Goal: Use online tool/utility: Utilize a website feature to perform a specific function

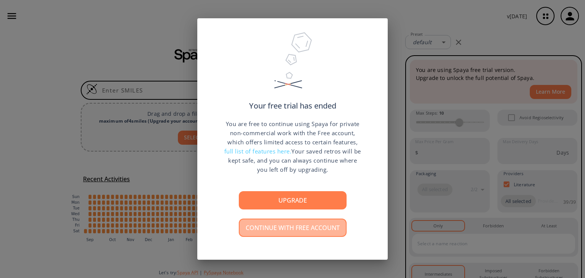
click at [334, 232] on button "Continue with free account" at bounding box center [293, 227] width 108 height 18
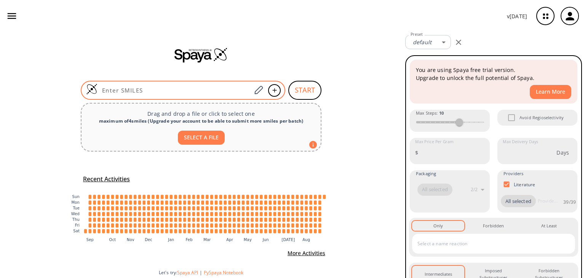
drag, startPoint x: 211, startPoint y: 86, endPoint x: 204, endPoint y: 88, distance: 7.1
click at [204, 88] on div at bounding box center [183, 90] width 204 height 19
click at [204, 88] on input at bounding box center [174, 90] width 154 height 8
paste input "CC(C)c1ccc(cc1)N2CC(CO)C(C2=O)c(ccc3)cc3C4(C)C(=O)[N-]C(=O)O4"
type input "CC(C)c1ccc(cc1)N2CC(CO)C(C2=O)c(ccc3)cc3C4(C)C(=O)[N-]C(=O)O4"
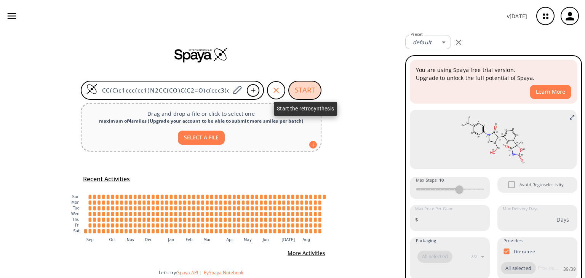
click at [308, 91] on button "START" at bounding box center [304, 90] width 33 height 19
click at [355, 92] on div "CC(C)c1ccc(cc1)N2CC(CO)C(C2=O)c(ccc3)cc3C4(C)C(=O)[N-]C(=O)O4 START Drag and dr…" at bounding box center [201, 155] width 402 height 247
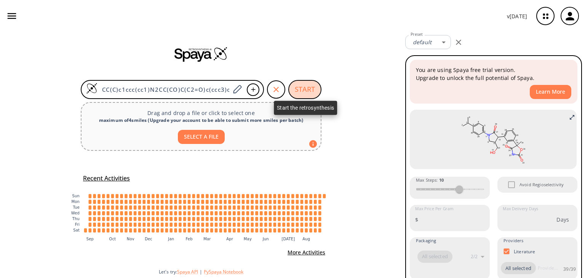
click at [303, 91] on button "START" at bounding box center [304, 89] width 33 height 19
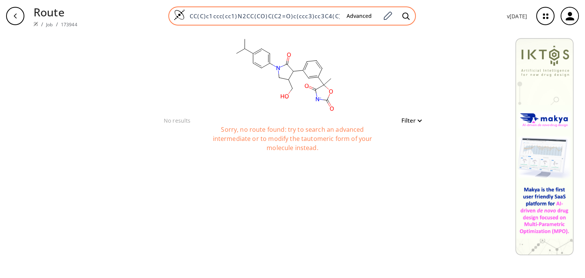
click at [326, 14] on input "CC(C)c1ccc(cc1)N2CC(CO)C(C2=O)c(ccc3)cc3C4(C)C(=O)[N-]C(=O)O4" at bounding box center [262, 16] width 155 height 8
click at [231, 11] on div "Advanced" at bounding box center [291, 15] width 247 height 19
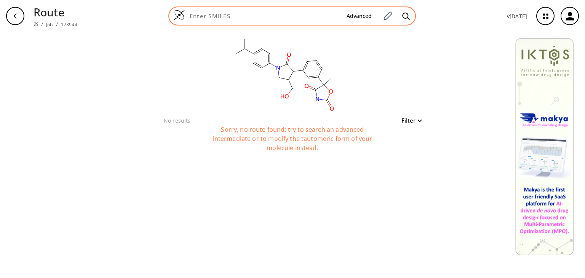
paste input "C1CCCCC=C1C(=O)N2C(CCc(c23)n[nH]c3)c(ccc4)cc4C5(C)C(=O)[N-]C(=O)O5"
type input "C1CCCCC=C1C(=O)N2C(CCc(c23)n[nH]c3)c(ccc4)cc4C5(C)C(=O)[N-]C(=O)O5"
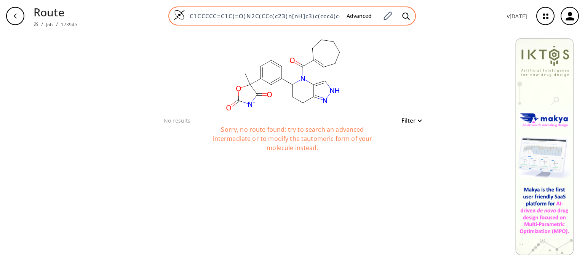
click at [316, 16] on input "C1CCCCC=C1C(=O)N2C(CCc(c23)n[nH]c3)c(ccc4)cc4C5(C)C(=O)[N-]C(=O)O5" at bounding box center [262, 16] width 155 height 8
paste input "NC1=[N+]C(=O)N(CC1)CCCCc(c(F)c2)cc(c23)CCCNC3=O"
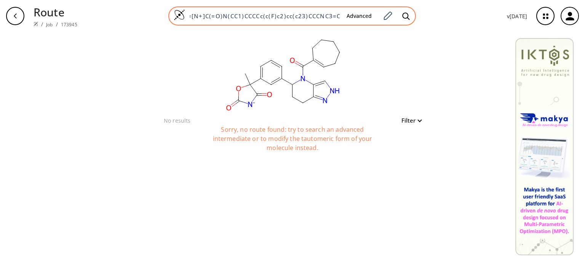
type input "NC1=[N+]C(=O)N(CC1)CCCCc(c(F)c2)cc(c23)CCCNC3=O"
